Goal: Find specific page/section: Find specific page/section

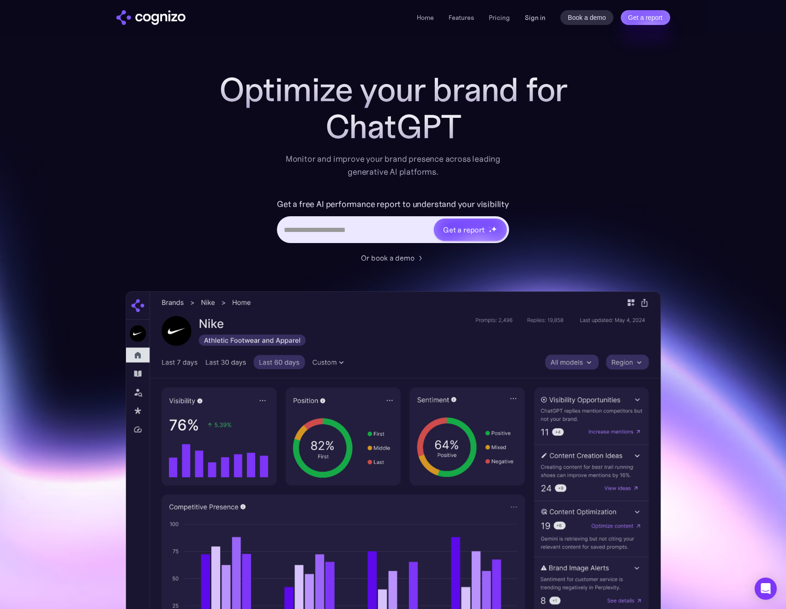
click at [532, 17] on link "Sign in" at bounding box center [535, 17] width 21 height 11
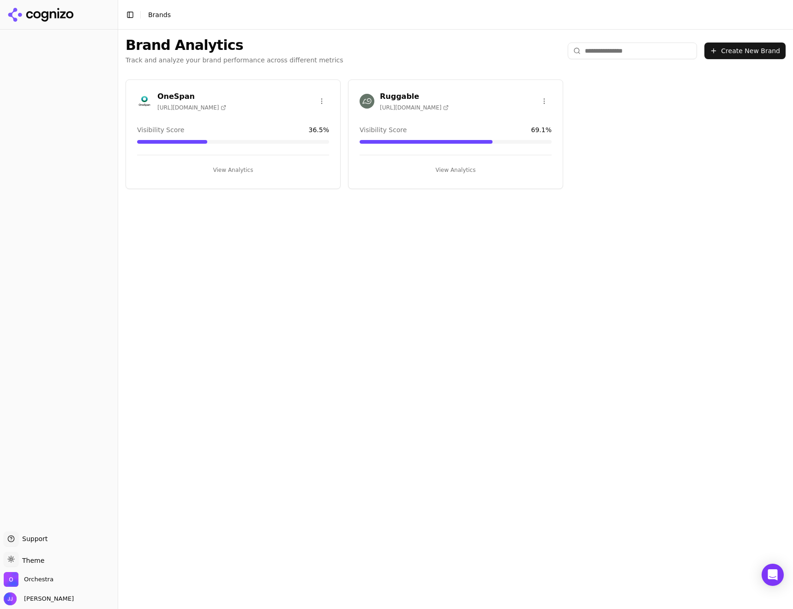
click at [460, 104] on div "Ruggable https://ruggable.com" at bounding box center [456, 101] width 192 height 20
click at [399, 94] on h3 "Ruggable" at bounding box center [414, 96] width 69 height 11
